Goal: Transaction & Acquisition: Purchase product/service

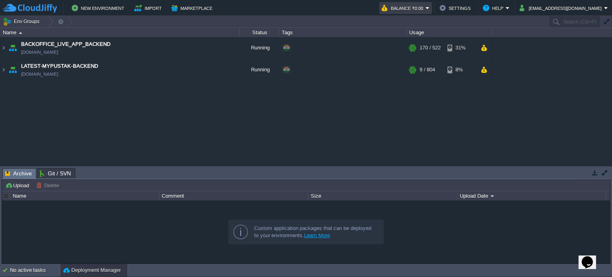
click at [430, 6] on em "Balance ₹0.00" at bounding box center [406, 8] width 48 height 10
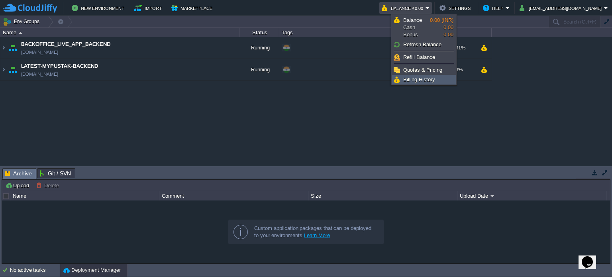
click at [428, 80] on span "Billing History" at bounding box center [419, 80] width 32 height 6
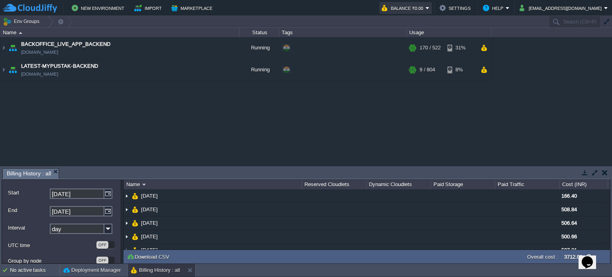
click at [426, 7] on button "Balance ₹0.00" at bounding box center [404, 8] width 44 height 10
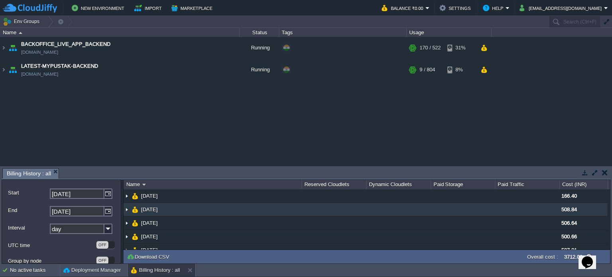
click at [126, 210] on img at bounding box center [127, 209] width 6 height 13
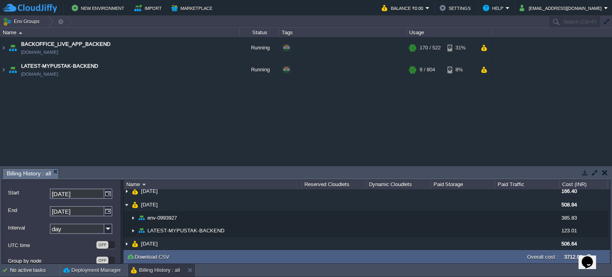
scroll to position [10, 0]
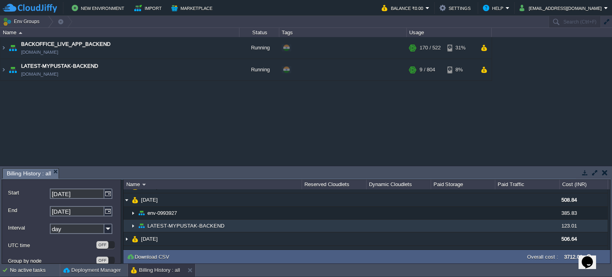
click at [134, 224] on img at bounding box center [133, 226] width 6 height 12
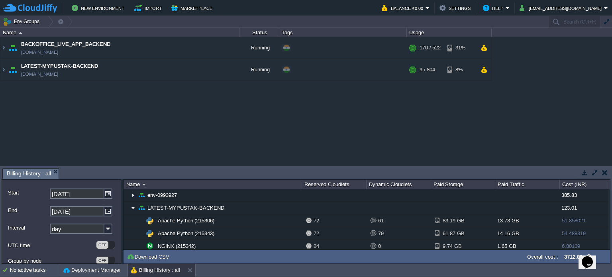
scroll to position [29, 0]
click at [610, 206] on div "Tasks Activity Log Archive Git / SVN Billing History : all Upload Delete Deploy…" at bounding box center [306, 215] width 612 height 98
click at [606, 174] on button "button" at bounding box center [605, 172] width 6 height 7
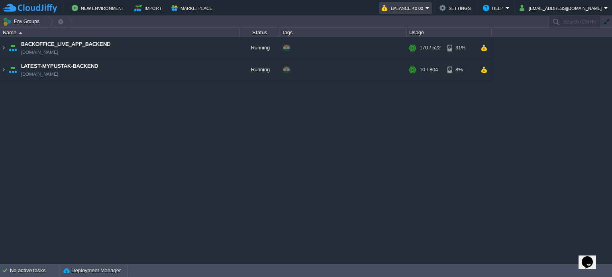
click at [432, 6] on td "Balance ₹0.00" at bounding box center [405, 8] width 53 height 12
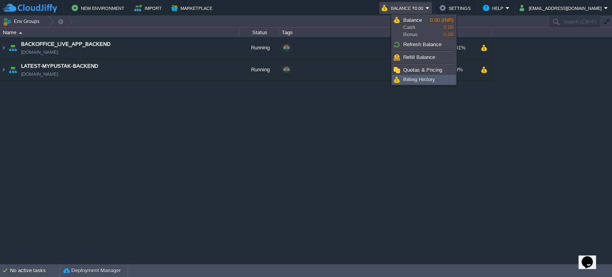
click at [432, 79] on span "Billing History" at bounding box center [419, 80] width 32 height 6
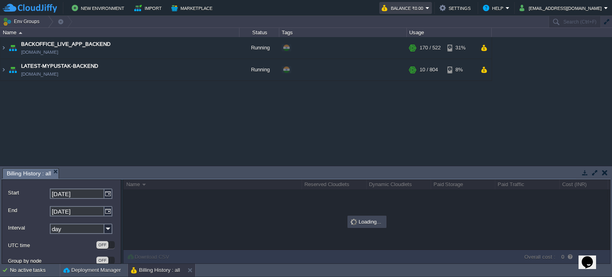
click at [432, 3] on td "Balance ₹0.00" at bounding box center [405, 8] width 53 height 12
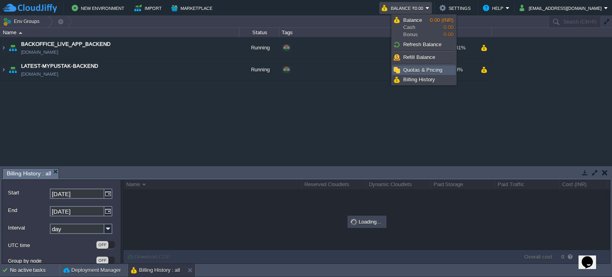
click at [439, 68] on span "Quotas & Pricing" at bounding box center [422, 70] width 39 height 6
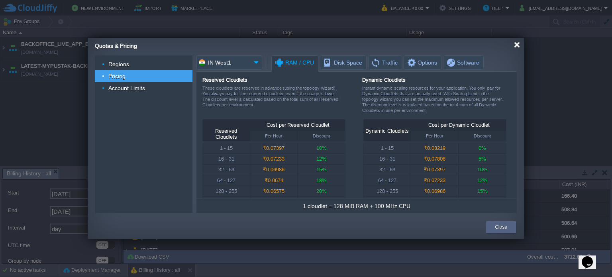
click at [518, 44] on div at bounding box center [517, 45] width 6 height 6
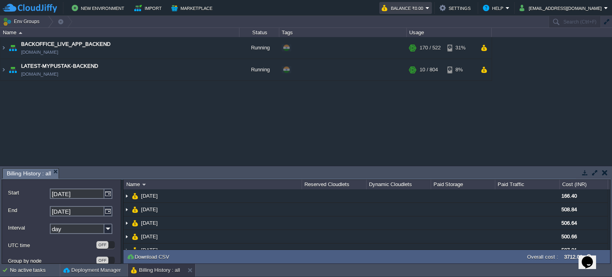
click at [432, 5] on td "Balance ₹0.00" at bounding box center [405, 8] width 53 height 12
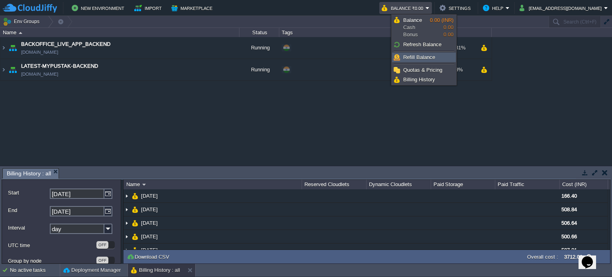
click at [432, 55] on span "Refill Balance" at bounding box center [419, 57] width 32 height 6
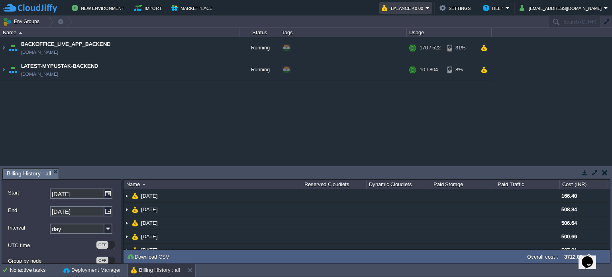
click at [430, 9] on em "Balance ₹0.00" at bounding box center [406, 8] width 48 height 10
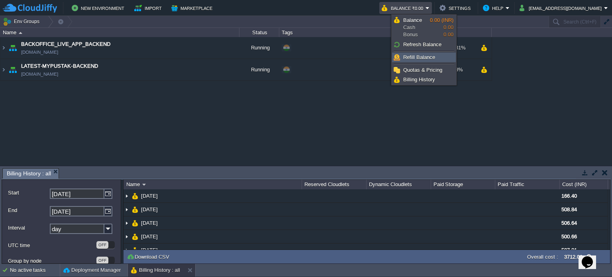
click at [437, 56] on link "Refill Balance" at bounding box center [424, 57] width 63 height 9
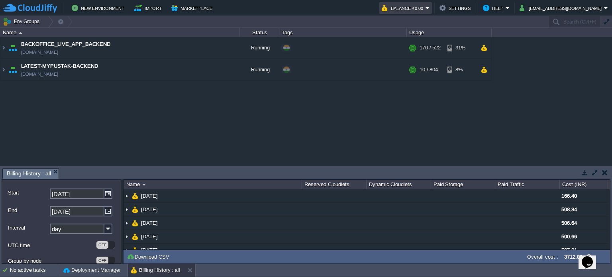
click at [430, 6] on em "Balance ₹0.00" at bounding box center [406, 8] width 48 height 10
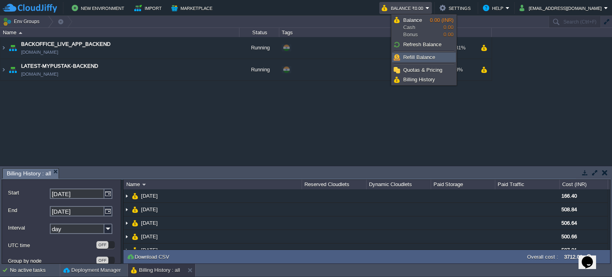
click at [443, 59] on link "Refill Balance" at bounding box center [424, 57] width 63 height 9
